Goal: Transaction & Acquisition: Purchase product/service

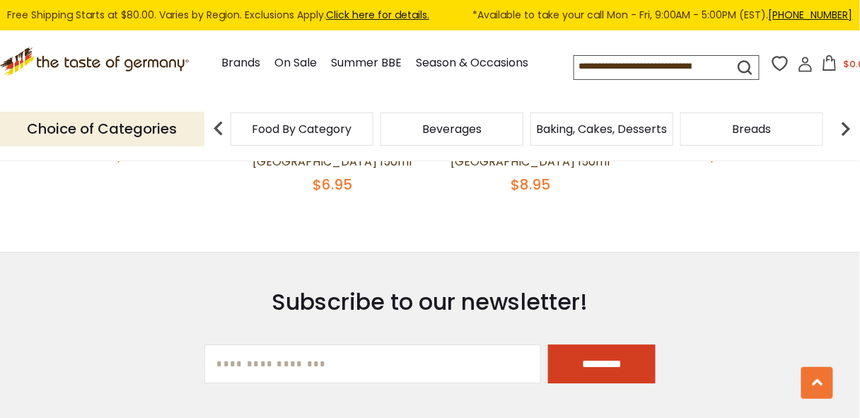
scroll to position [1827, 0]
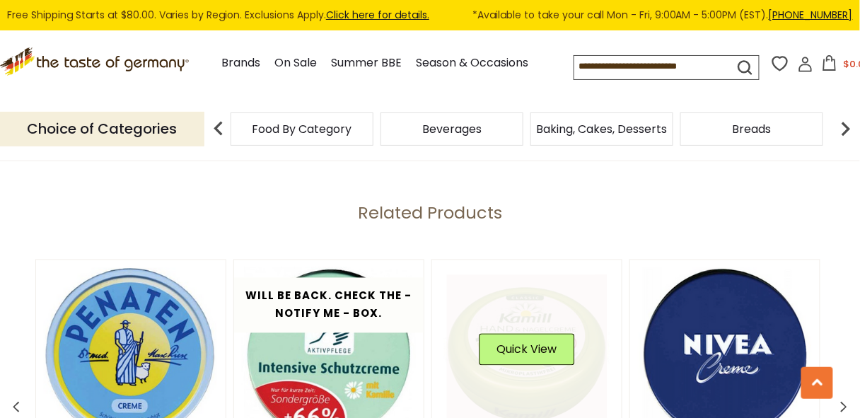
click at [540, 367] on link at bounding box center [526, 354] width 159 height 159
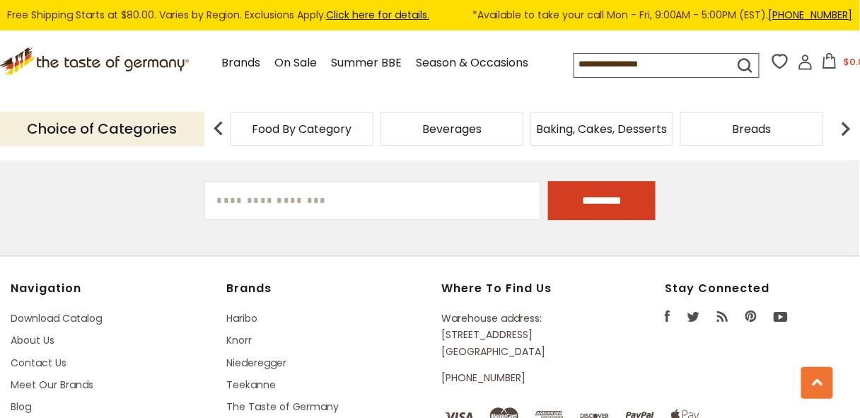
scroll to position [1827, 0]
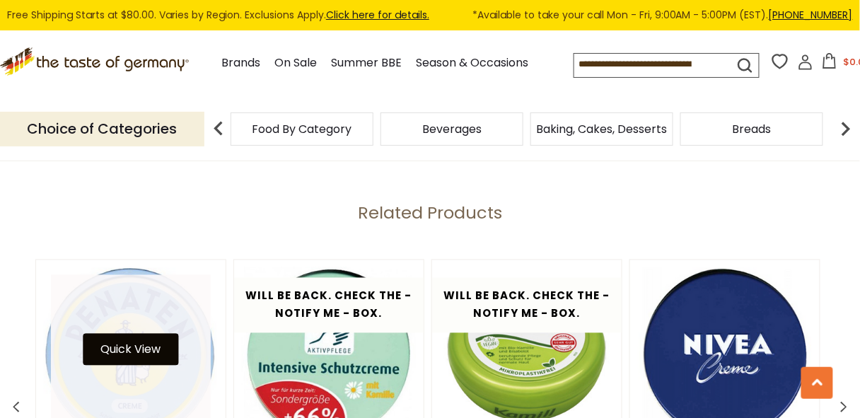
click at [129, 334] on button "Quick View" at bounding box center [130, 350] width 95 height 32
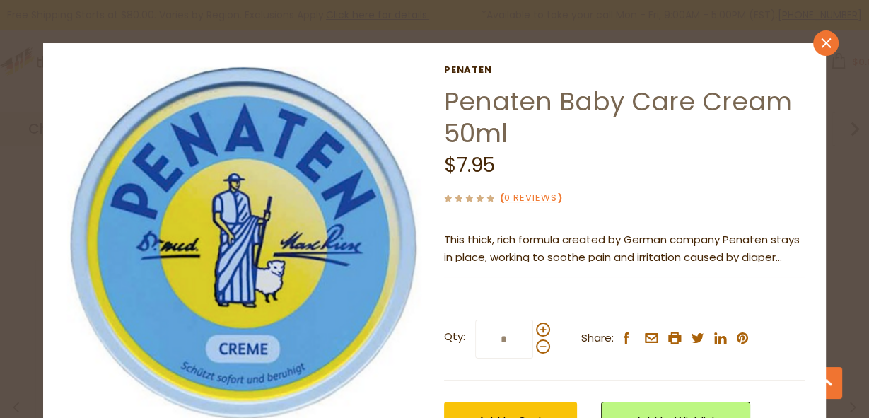
click at [821, 41] on icon "close" at bounding box center [825, 43] width 11 height 11
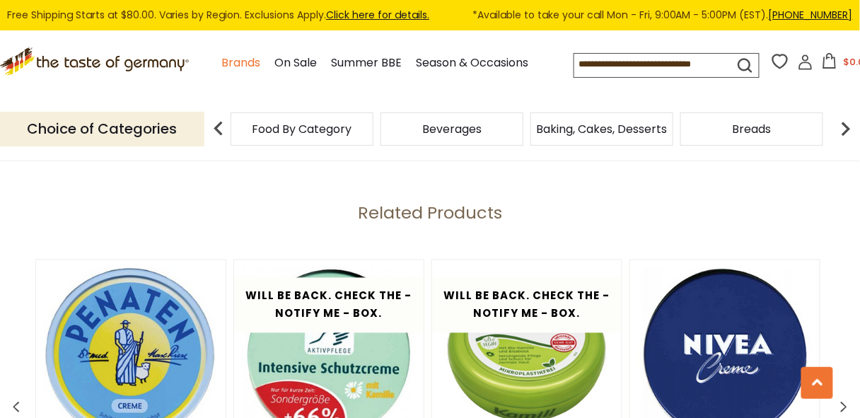
click at [242, 61] on link "Brands" at bounding box center [241, 63] width 39 height 19
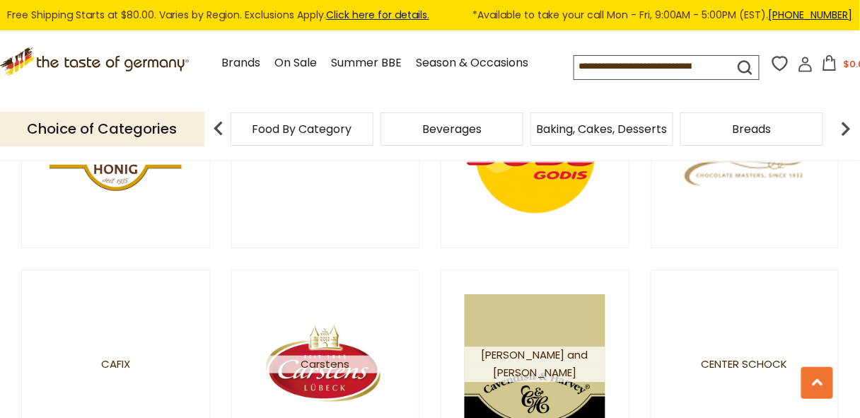
scroll to position [2558, 0]
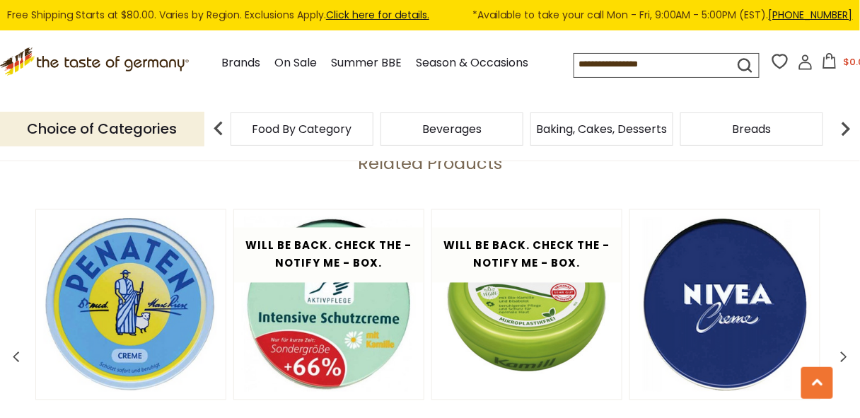
scroll to position [1877, 0]
click at [591, 59] on input at bounding box center [641, 64] width 135 height 20
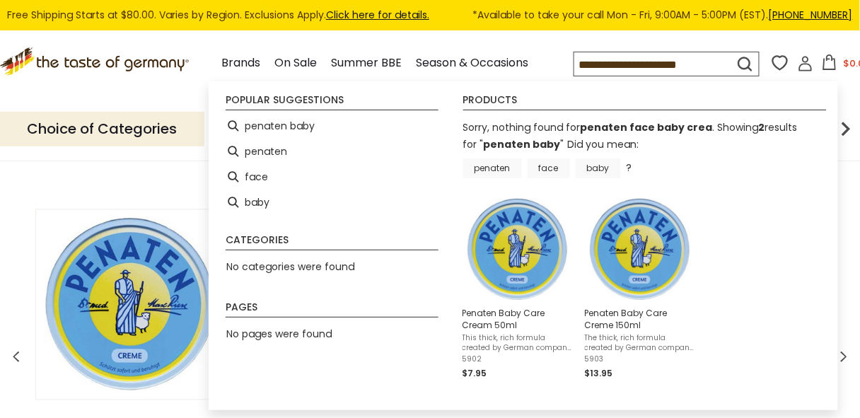
scroll to position [0, 11]
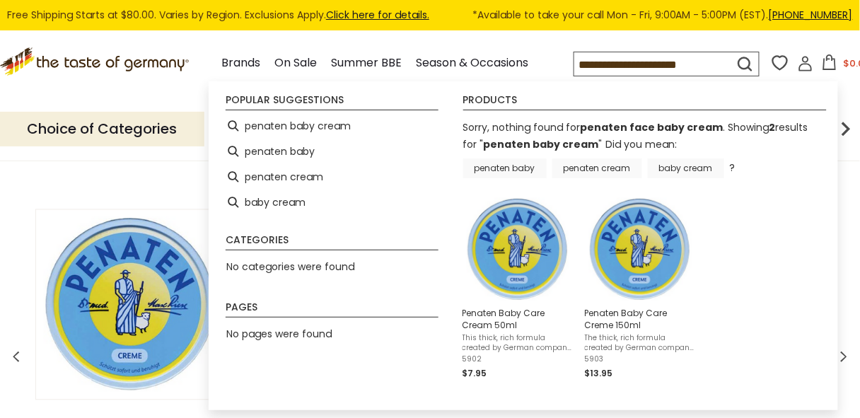
type input "**********"
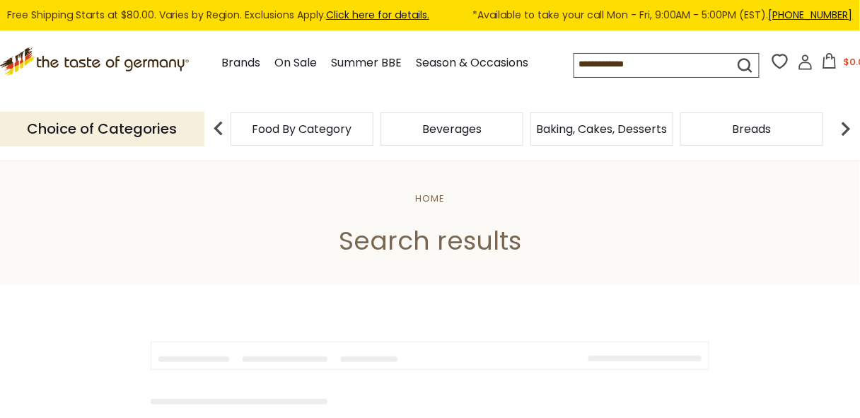
type input "**********"
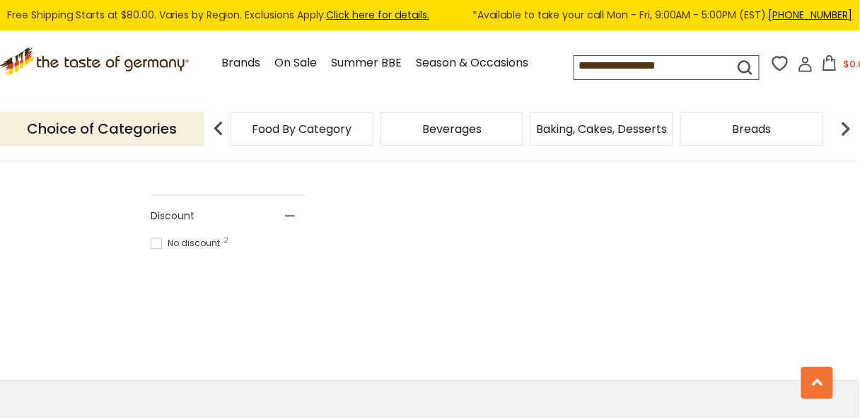
scroll to position [1096, 0]
